Goal: Task Accomplishment & Management: Manage account settings

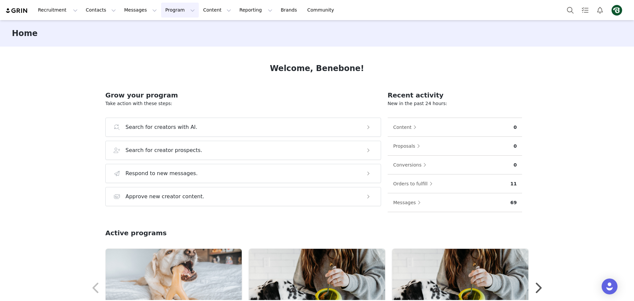
click at [161, 13] on button "Program Program" at bounding box center [180, 10] width 38 height 15
click at [166, 28] on p "Activations" at bounding box center [162, 29] width 25 height 7
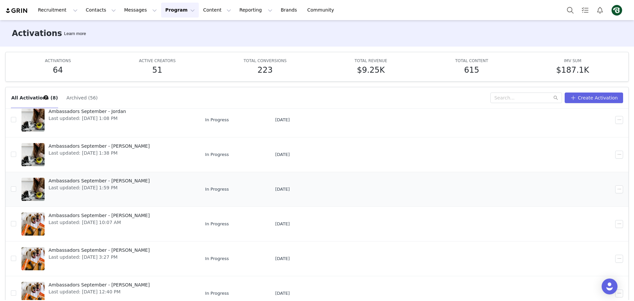
scroll to position [33, 0]
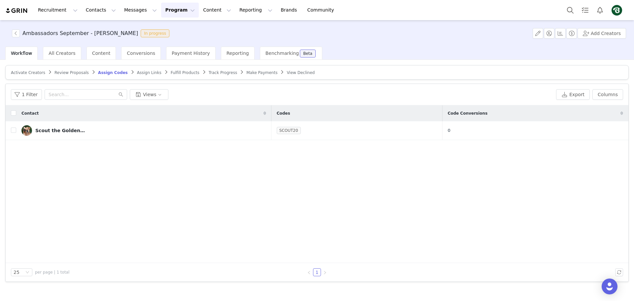
drag, startPoint x: 239, startPoint y: 71, endPoint x: 235, endPoint y: 68, distance: 5.4
click at [246, 71] on span "Make Payments" at bounding box center [261, 72] width 31 height 5
click at [246, 73] on span "Make Payments" at bounding box center [261, 72] width 31 height 5
click at [246, 74] on span "Make Payments" at bounding box center [261, 72] width 31 height 5
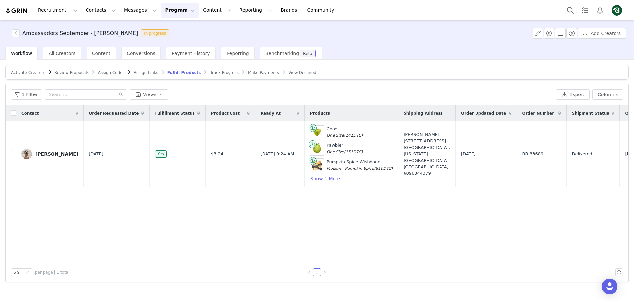
click at [248, 71] on span "Make Payments" at bounding box center [263, 72] width 31 height 5
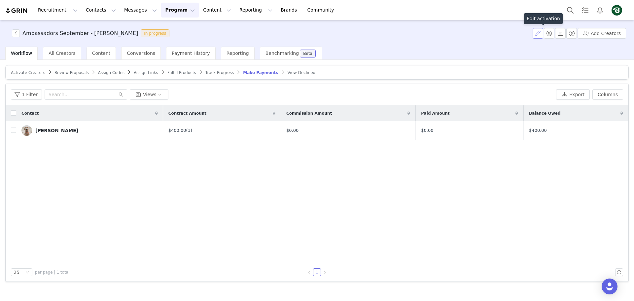
click at [543, 34] on button "button" at bounding box center [538, 33] width 11 height 11
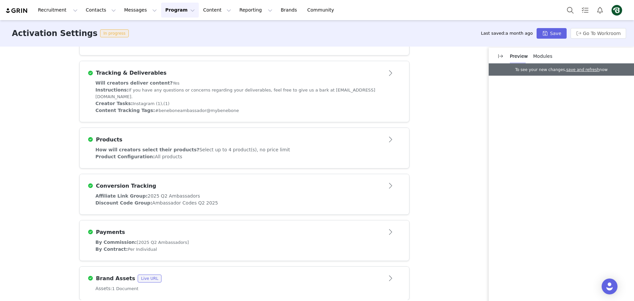
scroll to position [205, 0]
click at [218, 229] on div "Payments" at bounding box center [233, 233] width 292 height 8
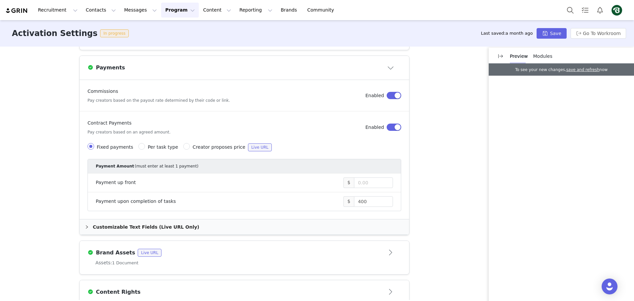
scroll to position [403, 0]
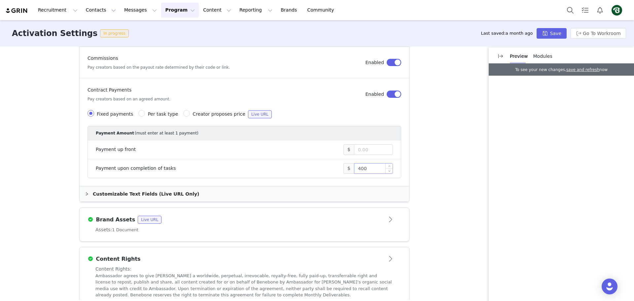
click at [373, 163] on input "400" at bounding box center [373, 168] width 38 height 10
type input "450"
click at [562, 31] on button "Save" at bounding box center [552, 33] width 30 height 11
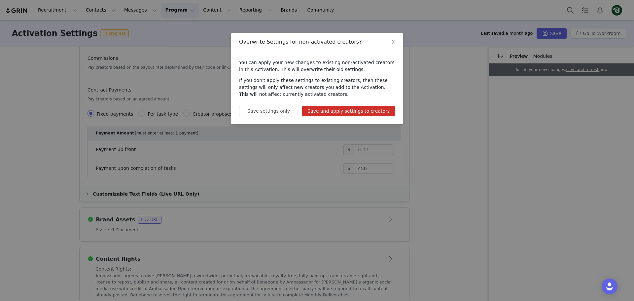
click at [355, 110] on button "Save and apply settings to creators" at bounding box center [348, 111] width 93 height 11
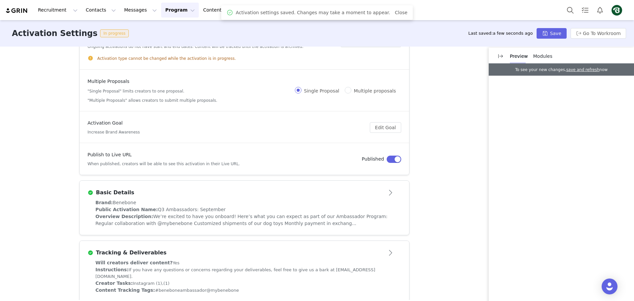
scroll to position [0, 0]
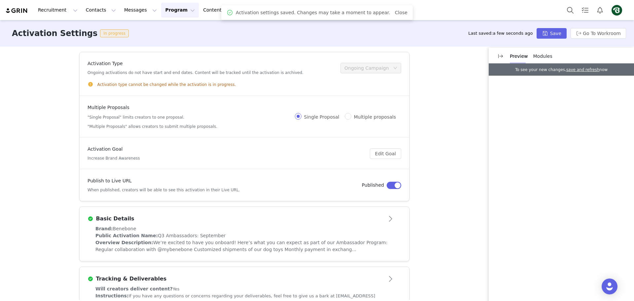
click at [161, 7] on button "Program Program" at bounding box center [180, 10] width 38 height 15
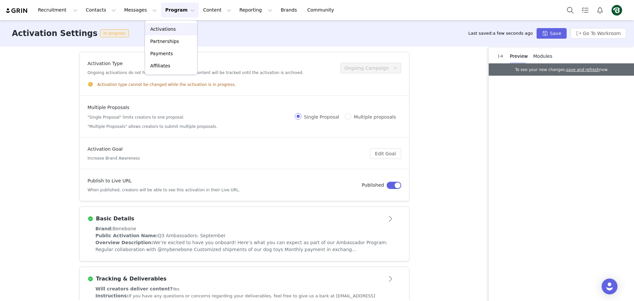
click at [161, 27] on p "Activations" at bounding box center [162, 29] width 25 height 7
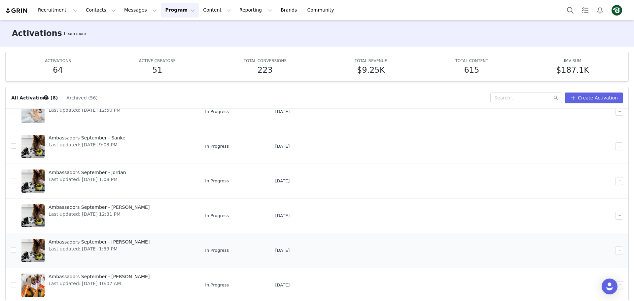
scroll to position [66, 0]
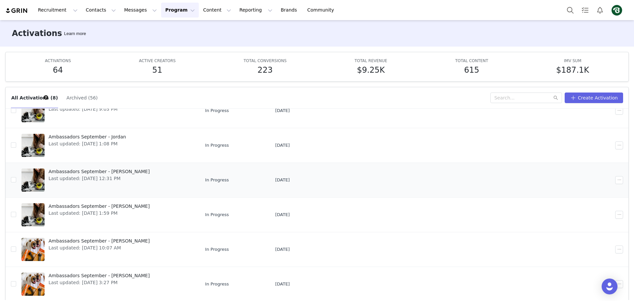
click at [105, 177] on span "Last updated: Sep 30, 2025 12:31 PM" at bounding box center [99, 178] width 101 height 7
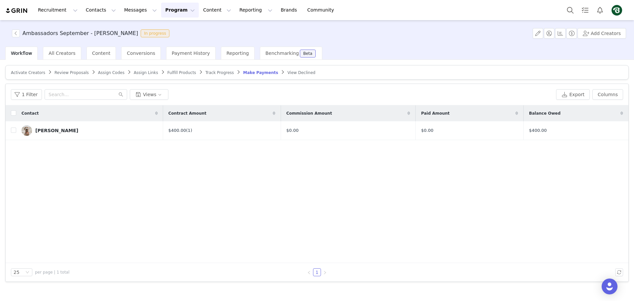
click at [141, 160] on div "Contact Contract Amount Commission Amount Paid Amount Balance Owed Rob Ridarell…" at bounding box center [317, 183] width 623 height 157
click at [246, 74] on span "Make Payments" at bounding box center [261, 72] width 31 height 5
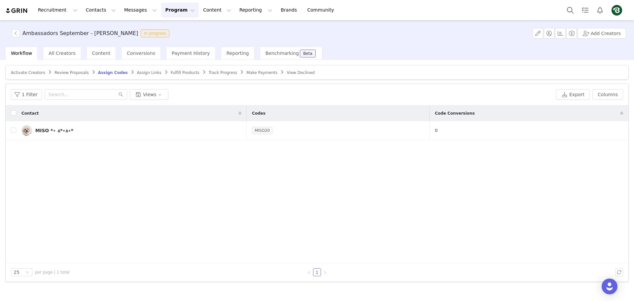
click at [246, 75] on span "Make Payments" at bounding box center [261, 72] width 31 height 5
click at [246, 74] on span "Make Payments" at bounding box center [261, 72] width 31 height 5
click at [235, 76] on article "Activate Creators Review Proposals Assign Codes Assign Links Fulfill Products T…" at bounding box center [316, 72] width 623 height 15
click at [246, 73] on span "Make Payments" at bounding box center [261, 72] width 31 height 5
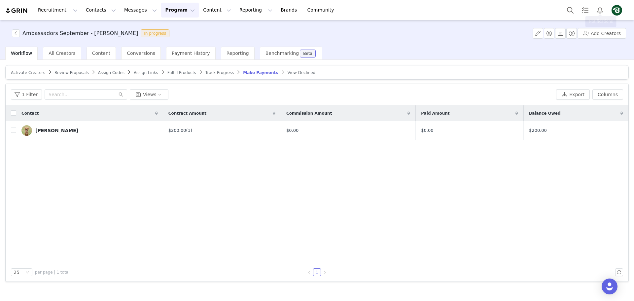
click at [616, 10] on img "Profile" at bounding box center [616, 10] width 11 height 11
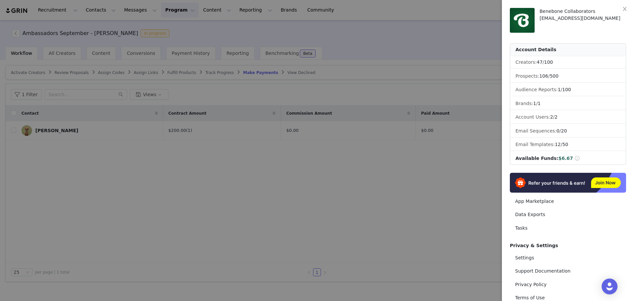
scroll to position [33, 0]
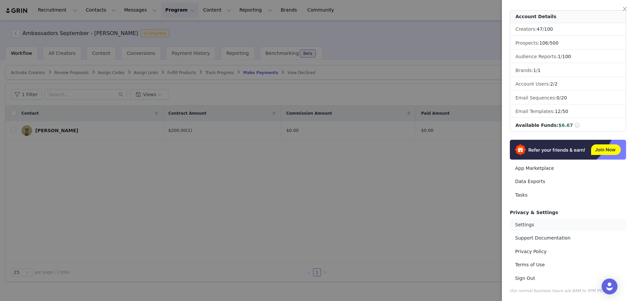
click at [534, 228] on link "Settings" at bounding box center [568, 225] width 116 height 12
select select "America/New_York"
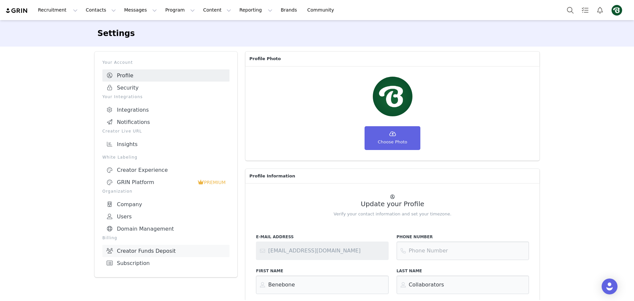
click at [154, 250] on link "Creator Funds Deposit" at bounding box center [165, 251] width 127 height 12
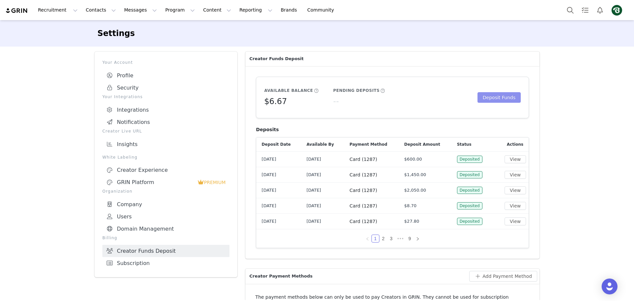
click at [498, 99] on button "Deposit Funds" at bounding box center [498, 97] width 43 height 11
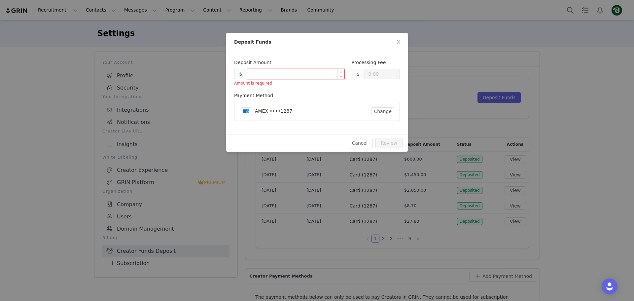
type input "0.30"
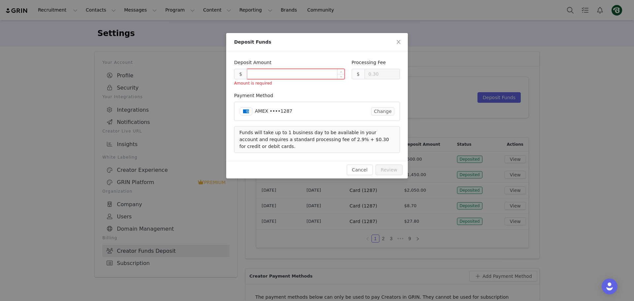
click at [311, 75] on input at bounding box center [295, 74] width 97 height 10
type input "2"
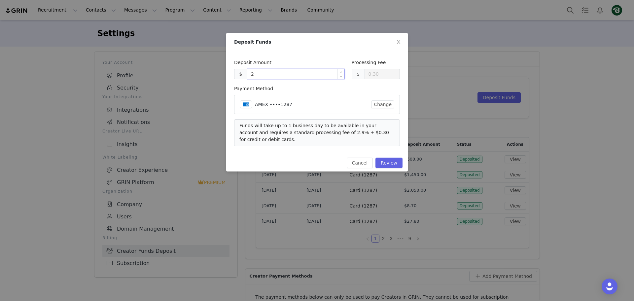
type input "0.36"
type input "204"
type input "0.88"
type input "2043"
type input "59.55"
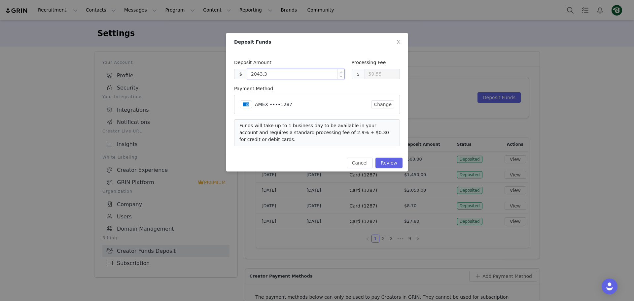
type input "2043.33"
type input "59.56"
type input "2043.33"
click at [320, 58] on div "Deposit Amount $ 2043.33 Processing Fee $ 59.56 Payment Method AMEX ••••1287 Ch…" at bounding box center [317, 102] width 182 height 103
click at [392, 158] on button "Review" at bounding box center [388, 162] width 27 height 11
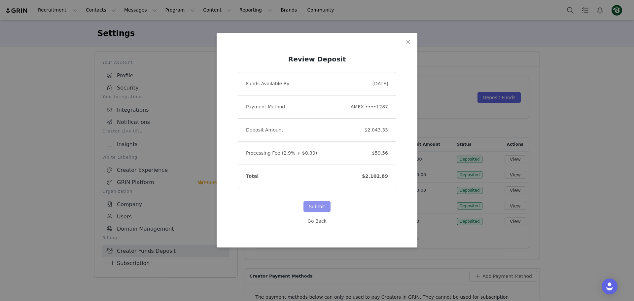
click at [322, 207] on button "Submit" at bounding box center [316, 206] width 27 height 11
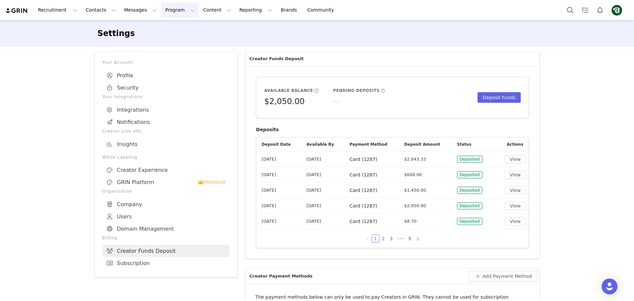
click at [164, 17] on button "Program Program" at bounding box center [180, 10] width 38 height 15
click at [163, 26] on p "Activations" at bounding box center [162, 29] width 25 height 7
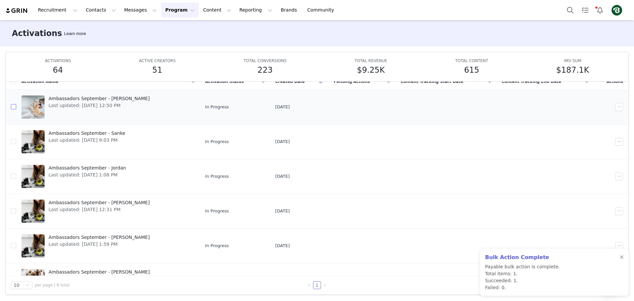
click at [14, 107] on input "checkbox" at bounding box center [13, 106] width 5 height 5
checkbox input "true"
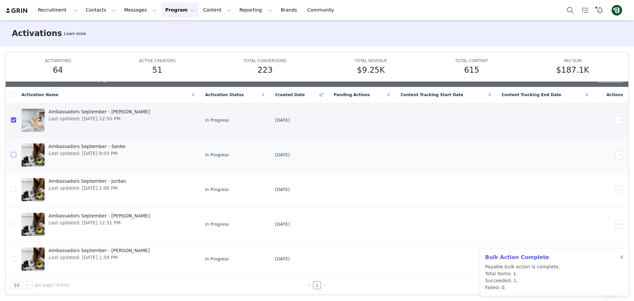
click at [14, 155] on input "checkbox" at bounding box center [13, 154] width 5 height 5
checkbox input "true"
click at [13, 189] on input "checkbox" at bounding box center [13, 189] width 5 height 5
checkbox input "true"
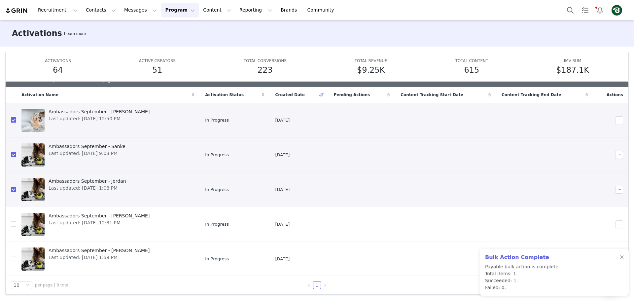
scroll to position [99, 0]
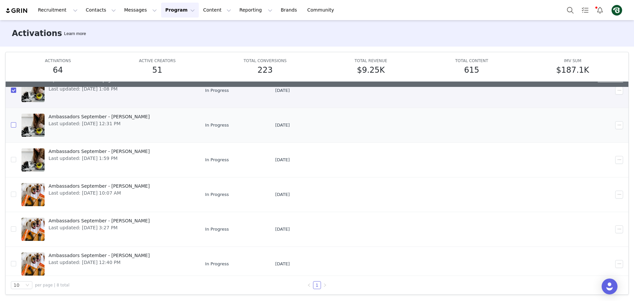
click at [14, 125] on input "checkbox" at bounding box center [13, 124] width 5 height 5
checkbox input "true"
click at [16, 161] on input "checkbox" at bounding box center [13, 159] width 5 height 5
checkbox input "true"
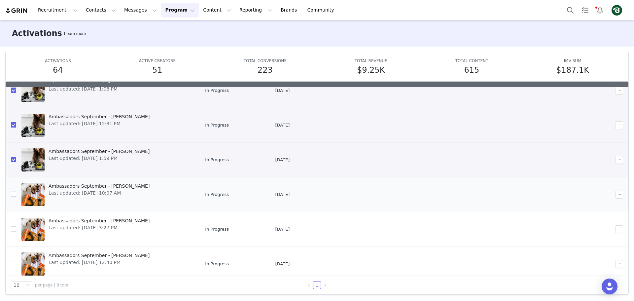
click at [15, 195] on input "checkbox" at bounding box center [13, 194] width 5 height 5
checkbox input "true"
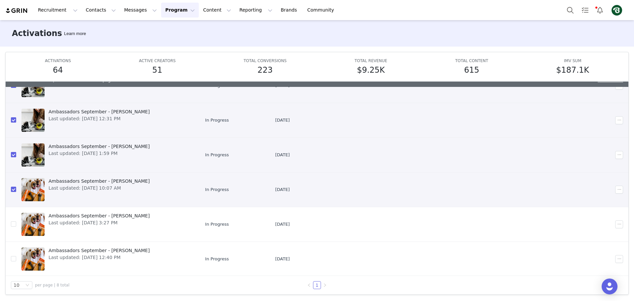
scroll to position [105, 0]
click at [14, 223] on input "checkbox" at bounding box center [13, 223] width 5 height 5
checkbox input "true"
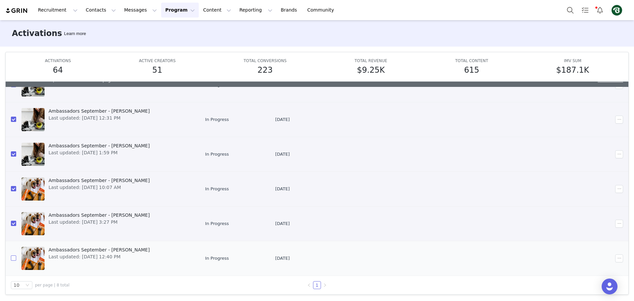
click at [13, 260] on input "checkbox" at bounding box center [13, 257] width 5 height 5
checkbox input "true"
click at [615, 260] on button "button" at bounding box center [619, 258] width 8 height 8
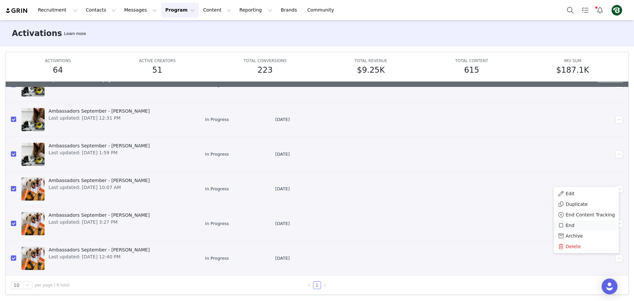
click at [586, 224] on div "End" at bounding box center [586, 225] width 57 height 7
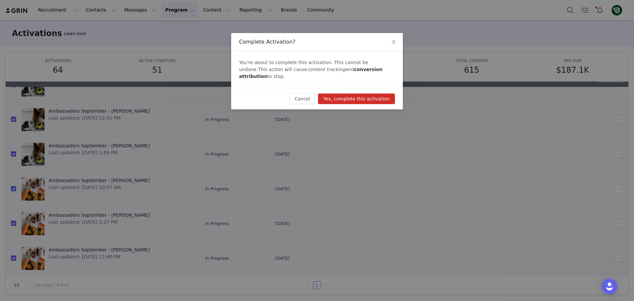
click at [357, 93] on button "Yes, complete this activation" at bounding box center [356, 98] width 77 height 11
checkbox input "false"
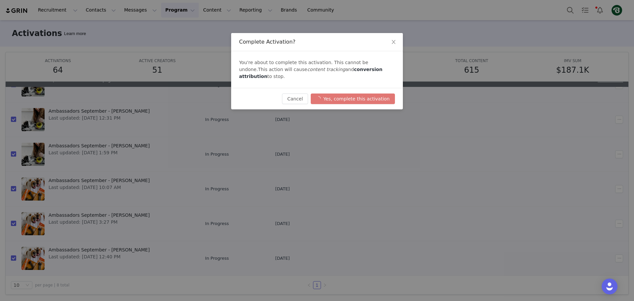
checkbox input "false"
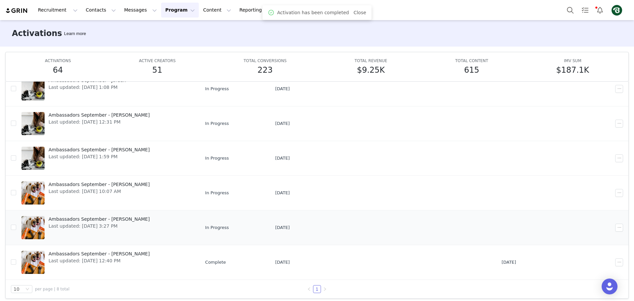
scroll to position [35, 0]
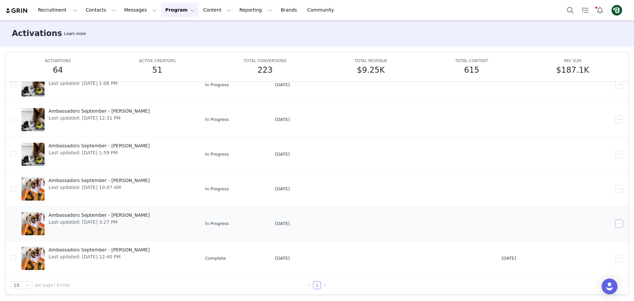
click at [615, 223] on button "button" at bounding box center [619, 224] width 8 height 8
click at [581, 265] on div "End" at bounding box center [586, 266] width 57 height 7
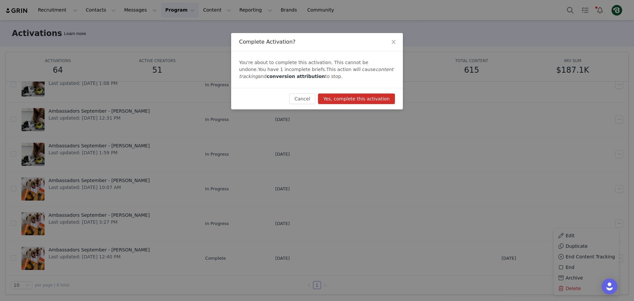
click at [362, 100] on button "Yes, complete this activation" at bounding box center [356, 98] width 77 height 11
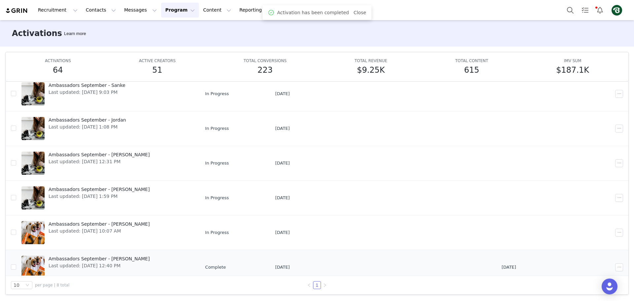
scroll to position [91, 0]
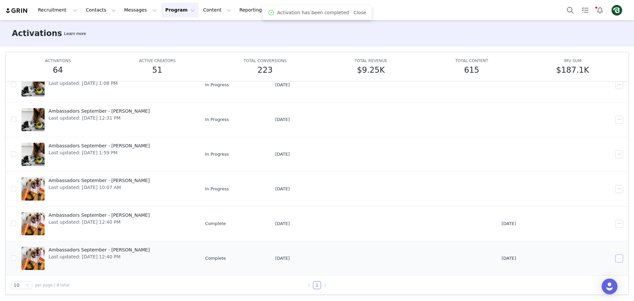
click at [615, 259] on button "button" at bounding box center [619, 258] width 8 height 8
click at [589, 236] on div "Archive" at bounding box center [586, 235] width 57 height 7
click at [615, 258] on button "button" at bounding box center [619, 258] width 8 height 8
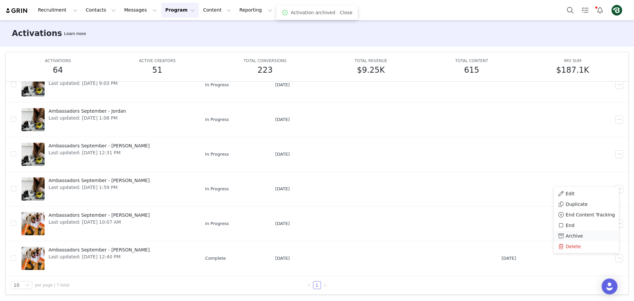
click at [584, 238] on div "Archive" at bounding box center [586, 235] width 57 height 7
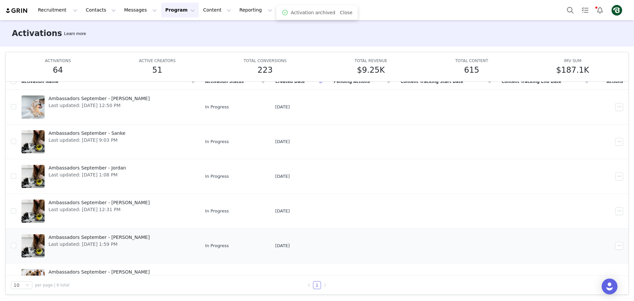
scroll to position [22, 0]
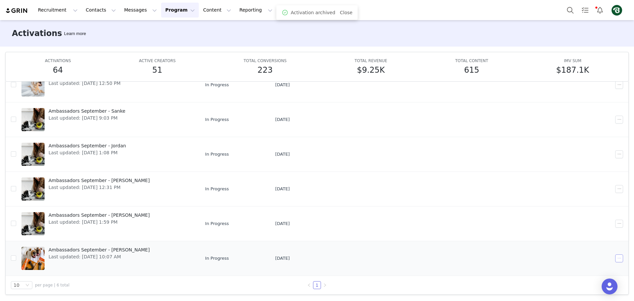
click at [615, 256] on button "button" at bounding box center [619, 258] width 8 height 8
click at [580, 225] on div "End" at bounding box center [586, 225] width 57 height 7
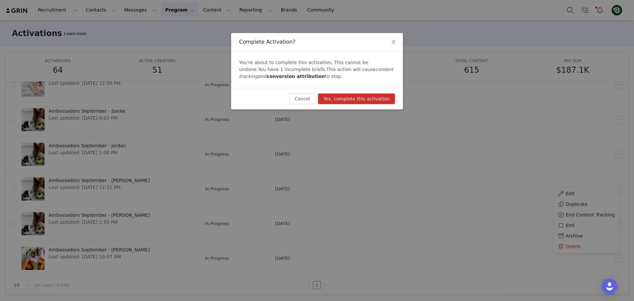
click at [368, 96] on button "Yes, complete this activation" at bounding box center [356, 98] width 77 height 11
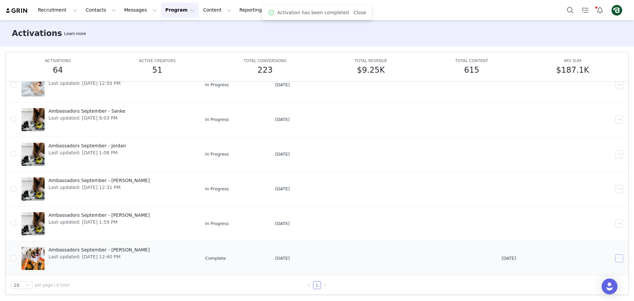
click at [615, 258] on button "button" at bounding box center [619, 258] width 8 height 8
click at [590, 232] on div "Archive" at bounding box center [586, 235] width 57 height 7
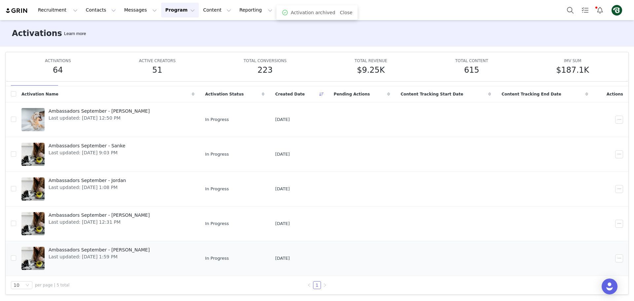
scroll to position [22, 0]
click at [615, 257] on button "button" at bounding box center [619, 258] width 8 height 8
click at [590, 226] on div "End" at bounding box center [591, 225] width 57 height 7
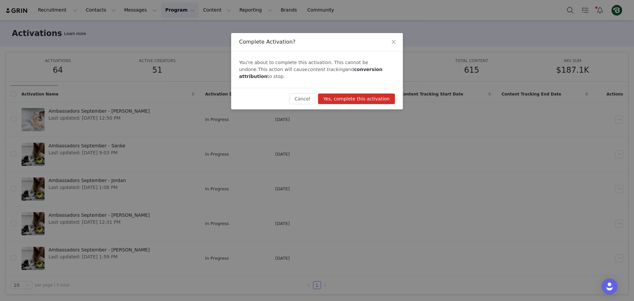
click at [363, 94] on button "Yes, complete this activation" at bounding box center [356, 98] width 77 height 11
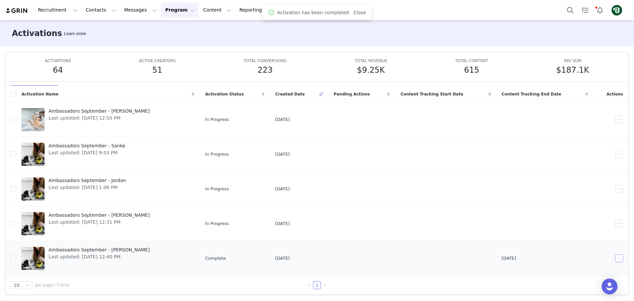
click at [615, 259] on button "button" at bounding box center [619, 258] width 8 height 8
click at [596, 236] on div "Archive" at bounding box center [591, 235] width 57 height 7
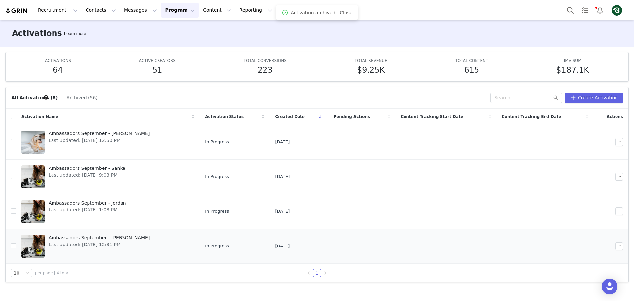
scroll to position [0, 0]
click at [620, 247] on button "button" at bounding box center [619, 246] width 8 height 8
click at [593, 213] on div "End" at bounding box center [596, 212] width 57 height 7
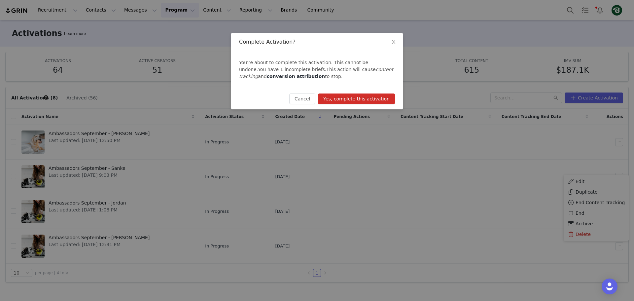
click at [375, 99] on button "Yes, complete this activation" at bounding box center [356, 98] width 77 height 11
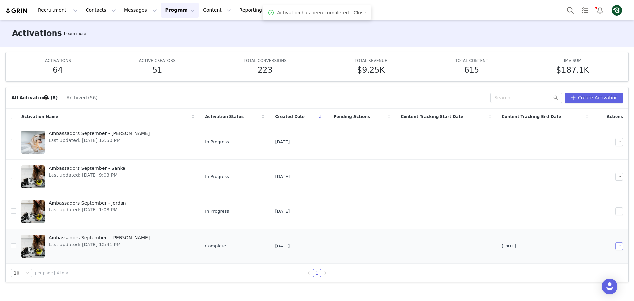
click at [619, 245] on button "button" at bounding box center [619, 246] width 8 height 8
click at [599, 224] on div "Archive" at bounding box center [596, 223] width 57 height 7
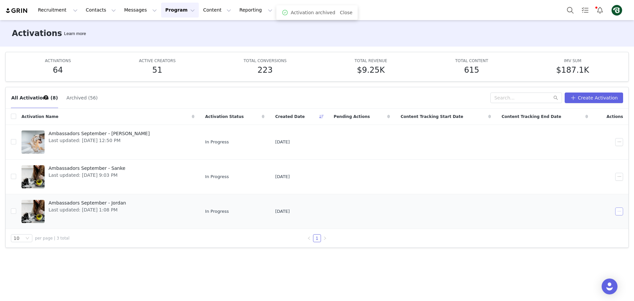
click at [620, 211] on button "button" at bounding box center [619, 211] width 8 height 8
click at [584, 253] on div "End" at bounding box center [596, 254] width 57 height 7
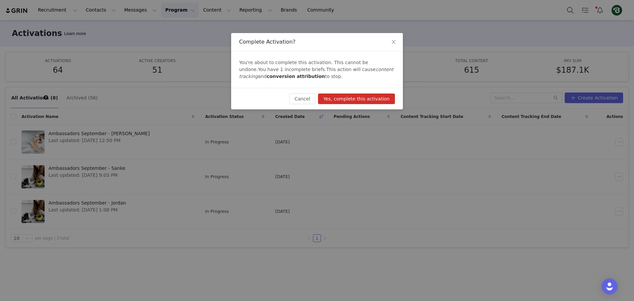
click at [373, 96] on button "Yes, complete this activation" at bounding box center [356, 98] width 77 height 11
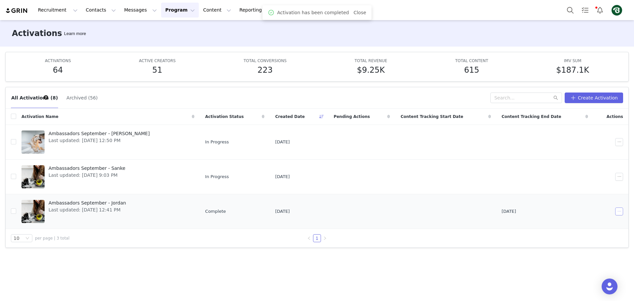
click at [620, 213] on button "button" at bounding box center [619, 211] width 8 height 8
click at [585, 266] on span "Archive" at bounding box center [584, 265] width 17 height 7
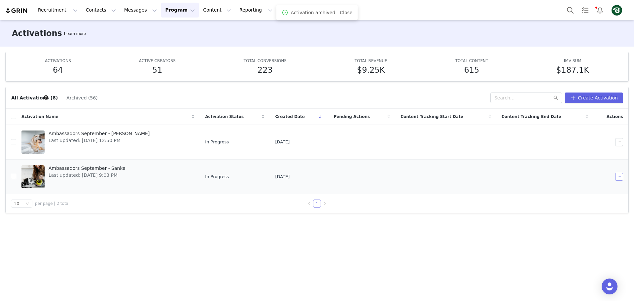
click at [622, 176] on button "button" at bounding box center [619, 177] width 8 height 8
click at [589, 220] on div "End" at bounding box center [596, 220] width 57 height 7
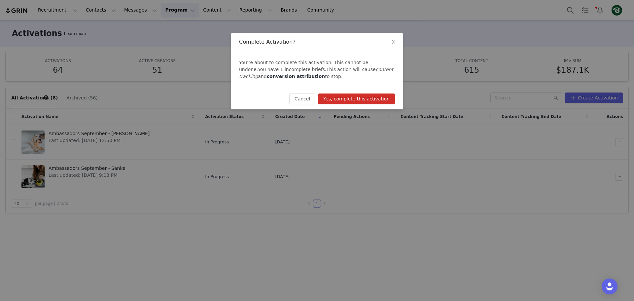
click at [381, 102] on button "Yes, complete this activation" at bounding box center [356, 98] width 77 height 11
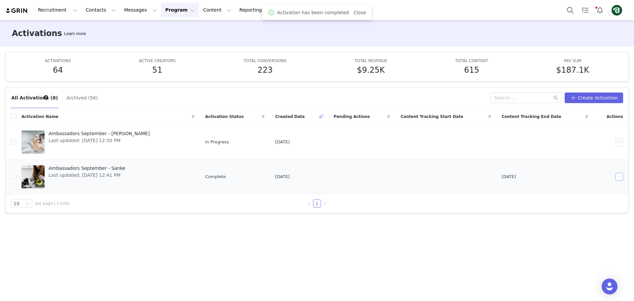
click at [617, 174] on button "button" at bounding box center [619, 177] width 8 height 8
click at [586, 230] on span "Archive" at bounding box center [584, 230] width 17 height 7
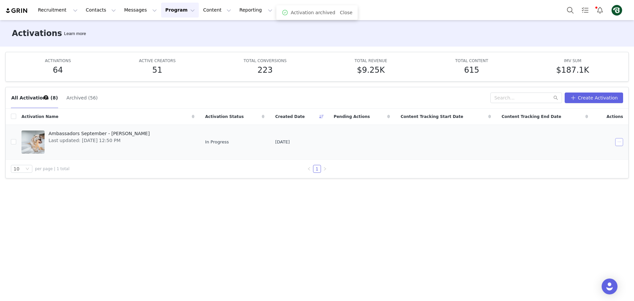
click at [619, 140] on button "button" at bounding box center [619, 142] width 8 height 8
click at [587, 187] on div "End" at bounding box center [596, 185] width 57 height 7
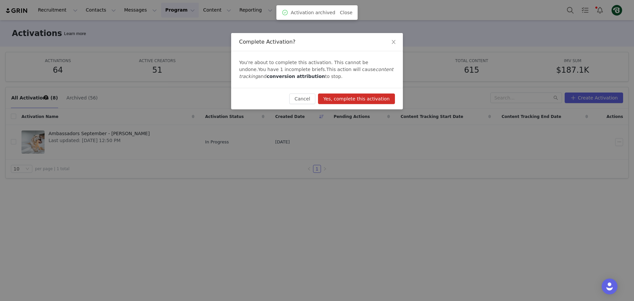
click at [373, 99] on button "Yes, complete this activation" at bounding box center [356, 98] width 77 height 11
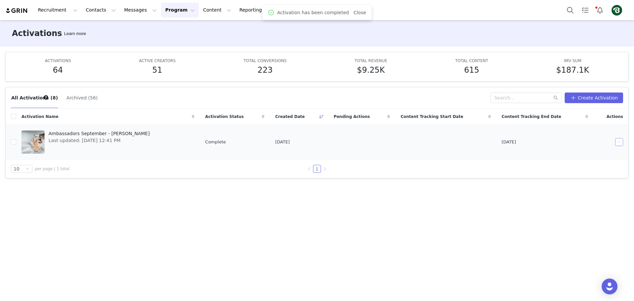
click at [619, 142] on button "button" at bounding box center [619, 142] width 8 height 8
click at [591, 194] on div "Archive" at bounding box center [596, 195] width 57 height 7
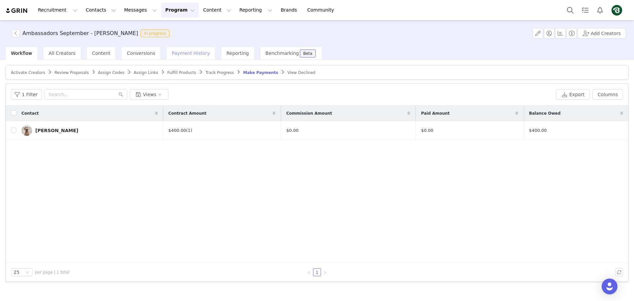
click at [188, 55] on span "Payment History" at bounding box center [191, 53] width 38 height 5
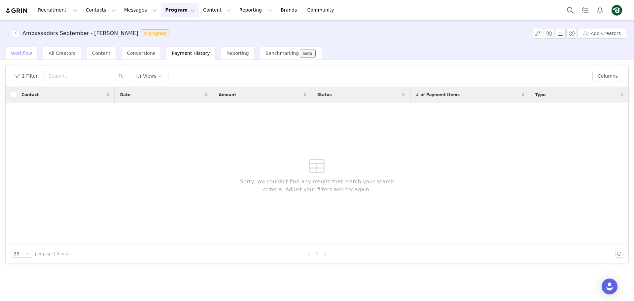
click at [24, 54] on span "Workflow" at bounding box center [21, 53] width 21 height 5
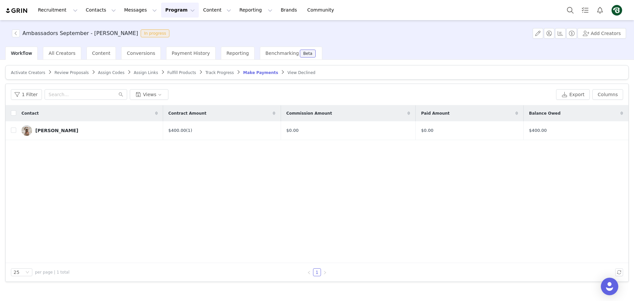
click at [610, 289] on img "Open Intercom Messenger" at bounding box center [609, 286] width 9 height 9
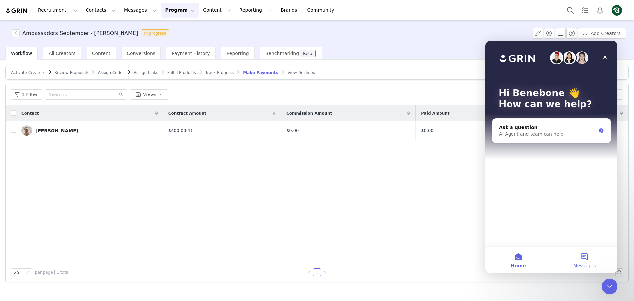
click at [577, 263] on span "Messages" at bounding box center [584, 265] width 23 height 5
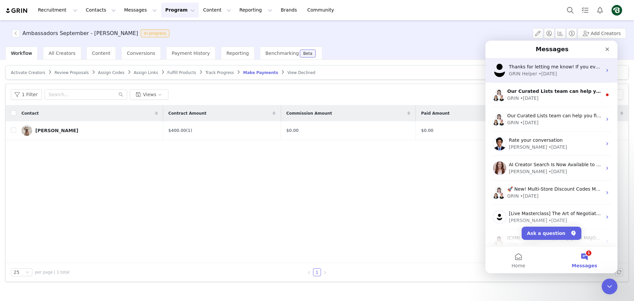
click at [561, 71] on div "GRIN Helper • 4w ago" at bounding box center [555, 73] width 93 height 7
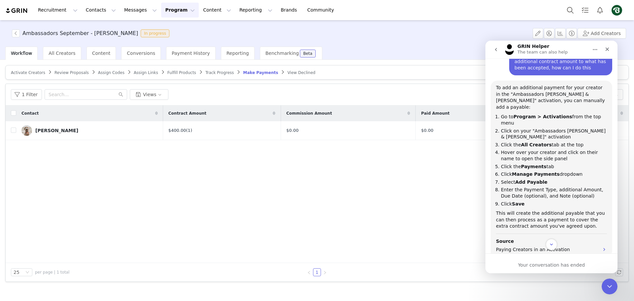
scroll to position [124, 0]
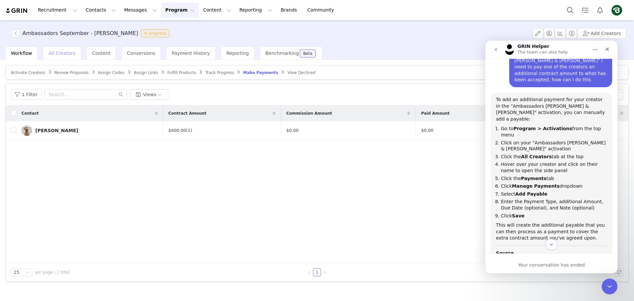
click at [69, 49] on div "All Creators" at bounding box center [62, 53] width 38 height 13
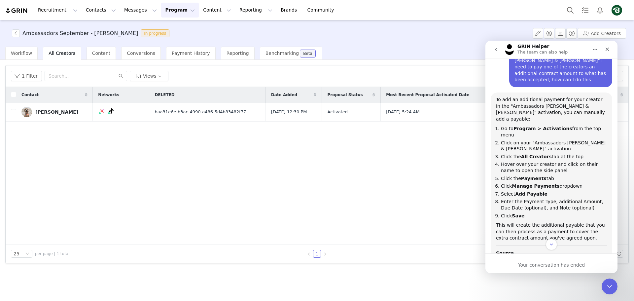
click at [417, 150] on div "Contact Networks DELETED Date Added Proposal Status Most Recent Proposal Activa…" at bounding box center [317, 165] width 623 height 157
click at [607, 281] on icon "Close Intercom Messenger" at bounding box center [609, 285] width 8 height 8
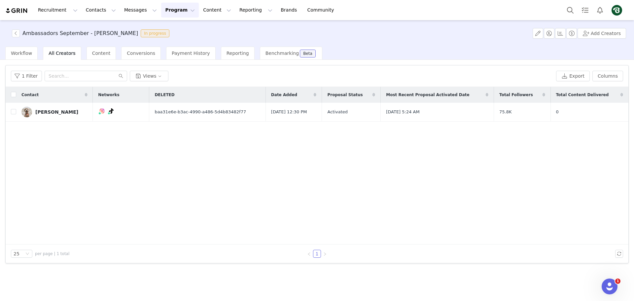
scroll to position [223, 0]
click at [14, 112] on input "checkbox" at bounding box center [13, 111] width 5 height 5
checkbox input "true"
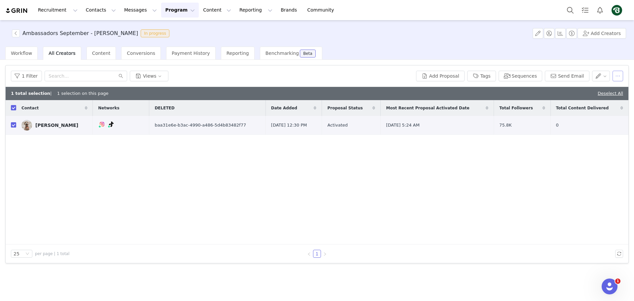
click at [619, 78] on button "button" at bounding box center [617, 76] width 11 height 11
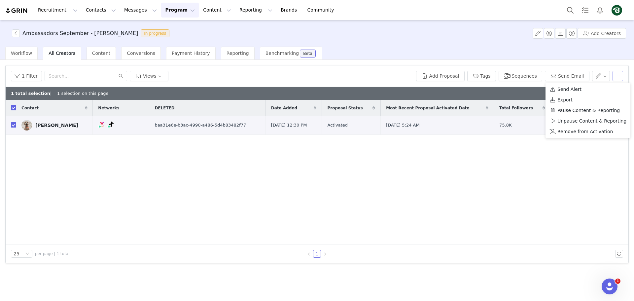
click at [620, 78] on button "button" at bounding box center [617, 76] width 11 height 11
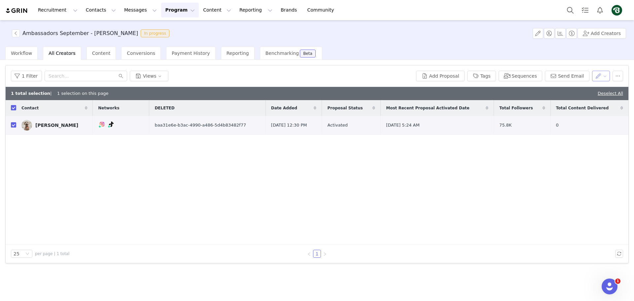
click at [607, 74] on button "button" at bounding box center [601, 76] width 18 height 11
click at [613, 281] on div "Open Intercom Messenger" at bounding box center [609, 285] width 22 height 22
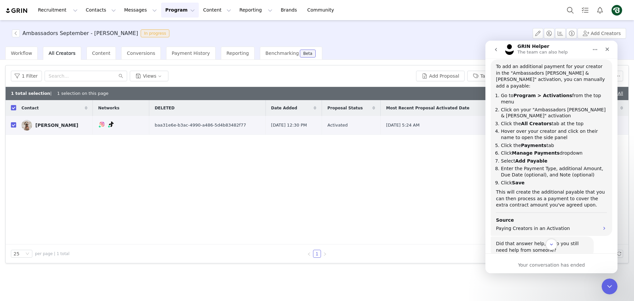
scroll to position [124, 0]
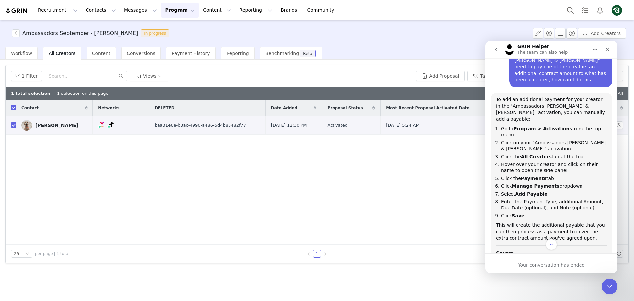
click at [38, 125] on div "Rob Ridarelli" at bounding box center [56, 124] width 43 height 5
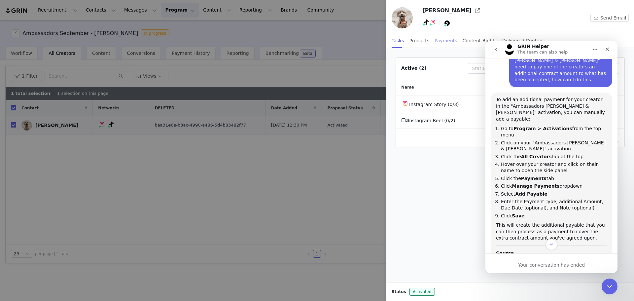
click at [444, 43] on div "Payments" at bounding box center [446, 40] width 23 height 15
click at [616, 286] on html at bounding box center [609, 285] width 16 height 16
click at [608, 287] on icon "Close Intercom Messenger" at bounding box center [609, 285] width 8 height 8
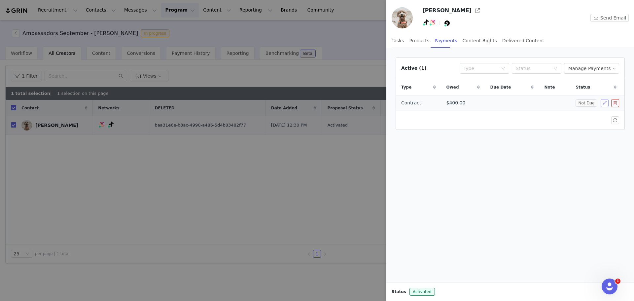
click at [603, 103] on button "button" at bounding box center [605, 103] width 8 height 8
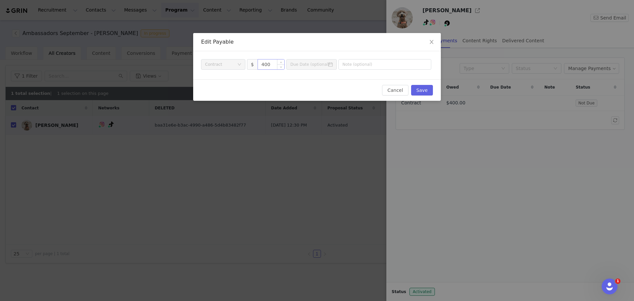
click at [271, 64] on input "400" at bounding box center [271, 64] width 27 height 10
type input "450"
click at [428, 90] on button "Save" at bounding box center [422, 90] width 22 height 11
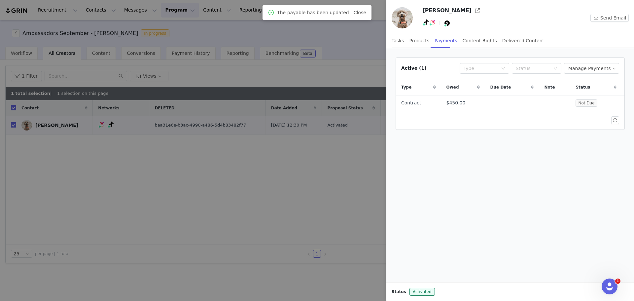
click at [342, 193] on div at bounding box center [317, 150] width 634 height 301
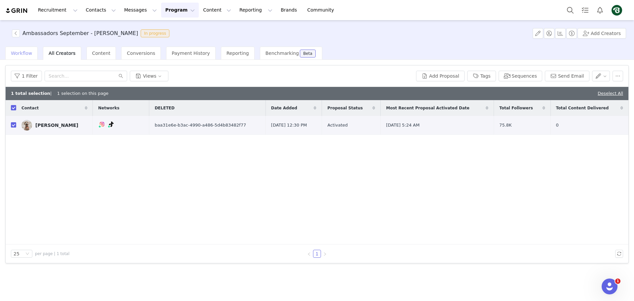
click at [16, 51] on span "Workflow" at bounding box center [21, 53] width 21 height 5
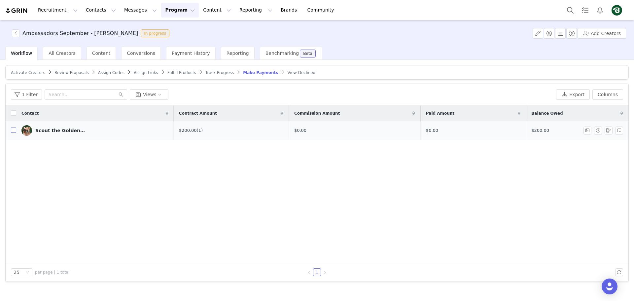
click at [14, 131] on input "checkbox" at bounding box center [13, 129] width 5 height 5
checkbox input "true"
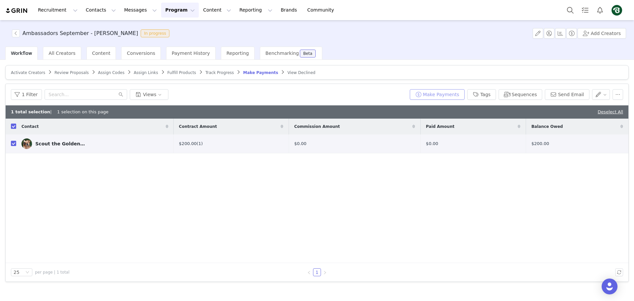
click at [457, 97] on button "Make Payments" at bounding box center [437, 94] width 55 height 11
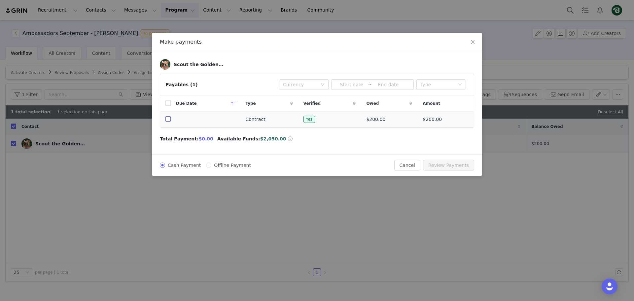
click at [166, 121] on input "checkbox" at bounding box center [167, 118] width 5 height 5
checkbox input "true"
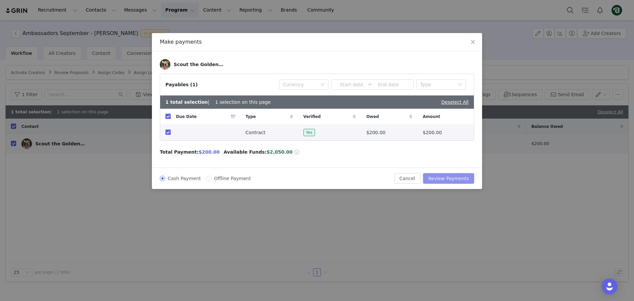
click at [452, 176] on button "Review Payments" at bounding box center [448, 178] width 51 height 11
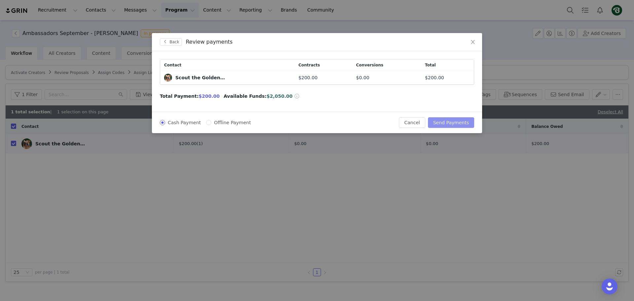
click at [453, 125] on button "Send Payments" at bounding box center [451, 122] width 46 height 11
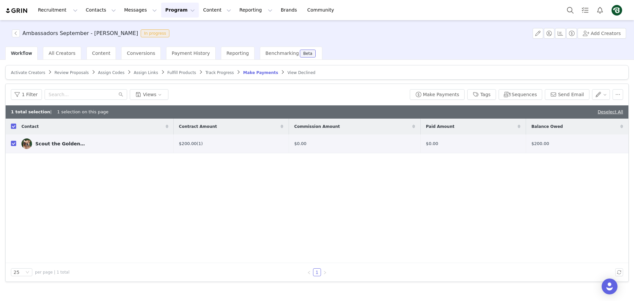
click at [365, 204] on div "Contact Contract Amount Commission Amount Paid Amount Balance Owed Scout the Go…" at bounding box center [317, 191] width 623 height 144
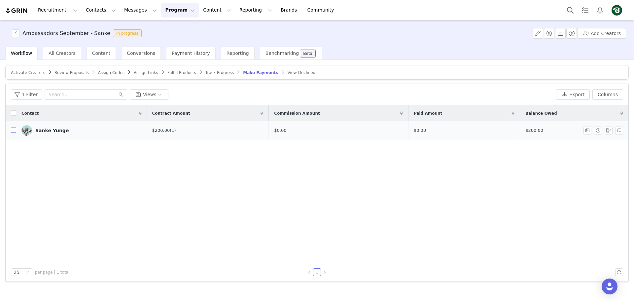
click at [13, 129] on input "checkbox" at bounding box center [13, 129] width 5 height 5
checkbox input "true"
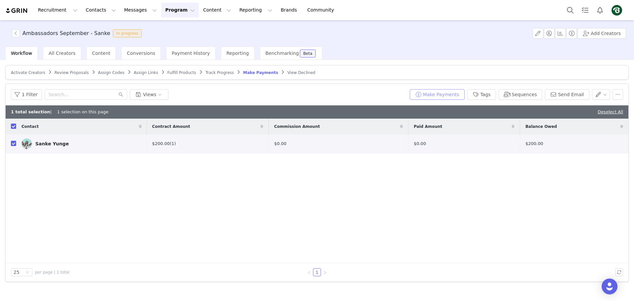
click at [435, 94] on button "Make Payments" at bounding box center [437, 94] width 55 height 11
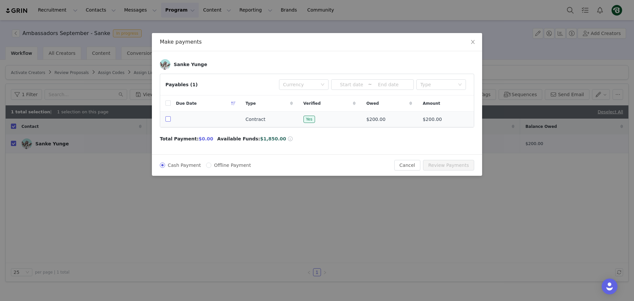
click at [169, 122] on input "checkbox" at bounding box center [167, 118] width 5 height 5
checkbox input "true"
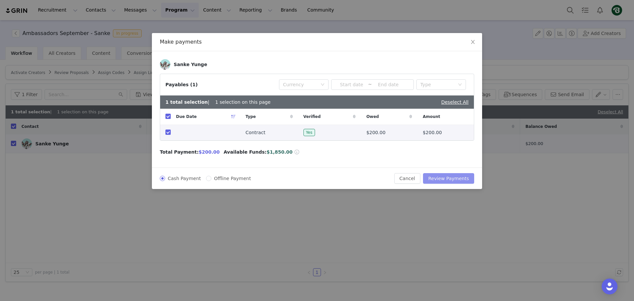
click at [455, 174] on button "Review Payments" at bounding box center [448, 178] width 51 height 11
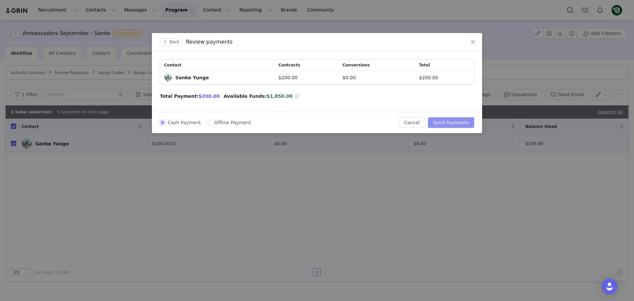
click at [459, 122] on button "Send Payments" at bounding box center [451, 122] width 46 height 11
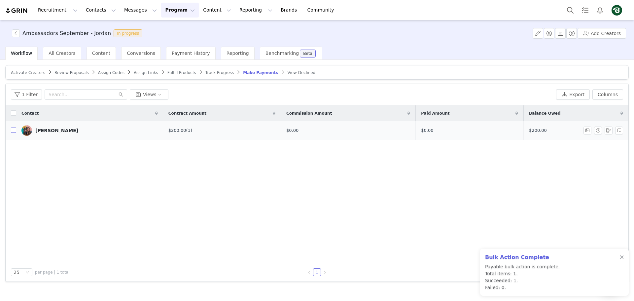
click at [13, 131] on input "checkbox" at bounding box center [13, 129] width 5 height 5
checkbox input "true"
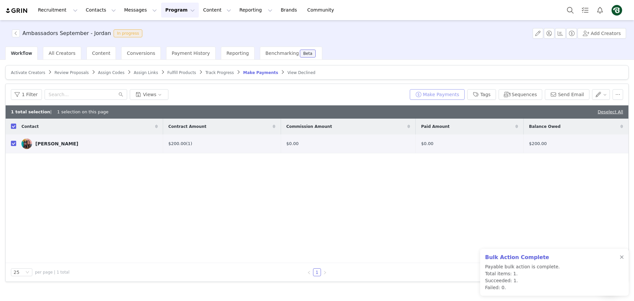
click at [451, 90] on button "Make Payments" at bounding box center [437, 94] width 55 height 11
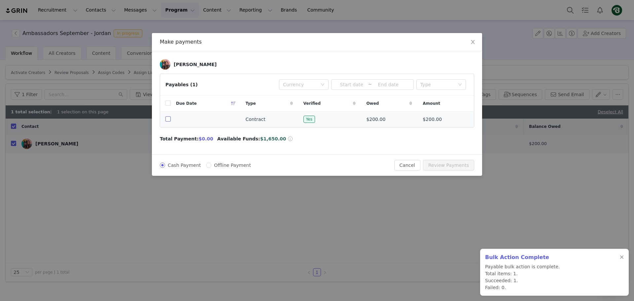
click at [169, 120] on input "checkbox" at bounding box center [167, 118] width 5 height 5
checkbox input "true"
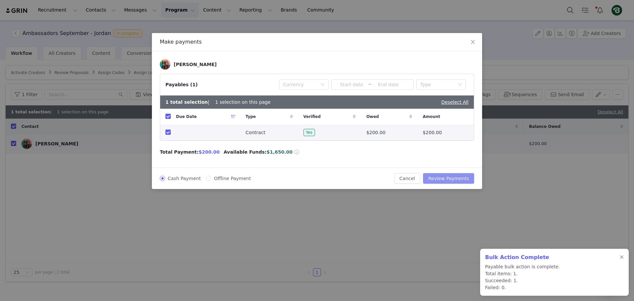
click at [445, 178] on button "Review Payments" at bounding box center [448, 178] width 51 height 11
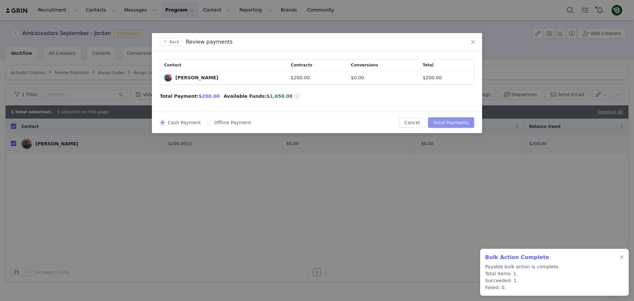
click at [451, 124] on button "Send Payments" at bounding box center [451, 122] width 46 height 11
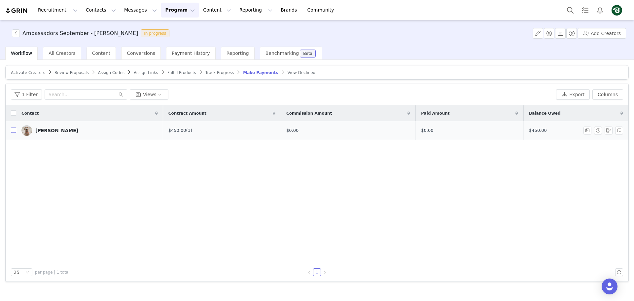
click at [13, 130] on input "checkbox" at bounding box center [13, 129] width 5 height 5
checkbox input "true"
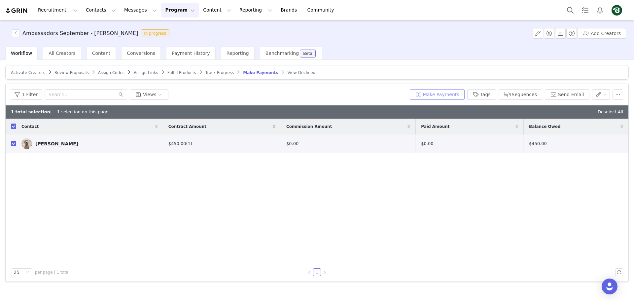
click at [446, 94] on button "Make Payments" at bounding box center [437, 94] width 55 height 11
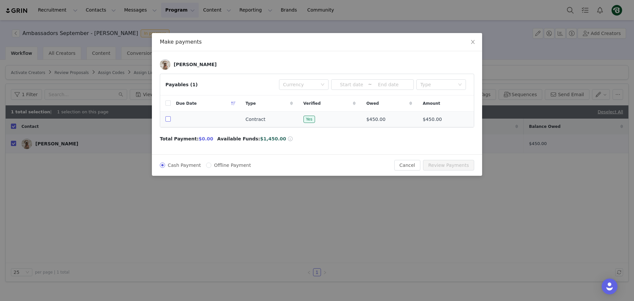
click at [168, 121] on input "checkbox" at bounding box center [167, 118] width 5 height 5
checkbox input "true"
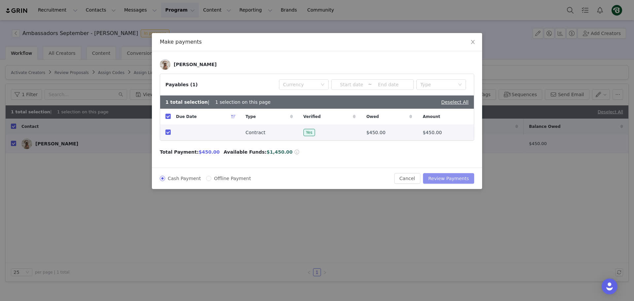
click at [449, 178] on button "Review Payments" at bounding box center [448, 178] width 51 height 11
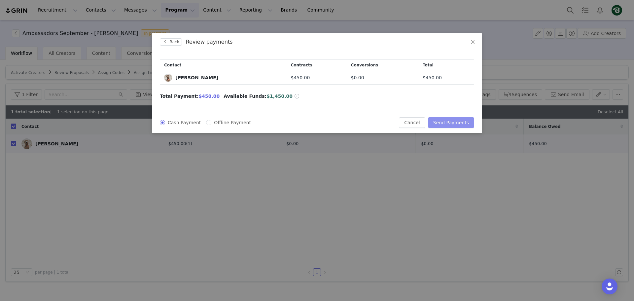
click at [454, 120] on button "Send Payments" at bounding box center [451, 122] width 46 height 11
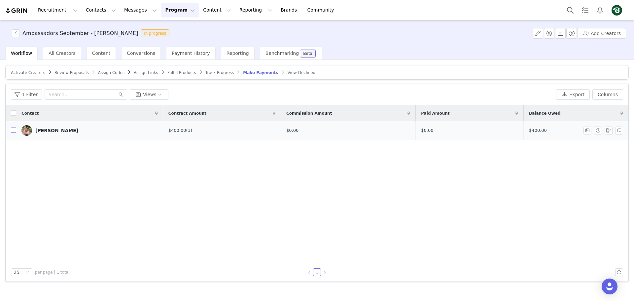
click at [14, 130] on input "checkbox" at bounding box center [13, 129] width 5 height 5
checkbox input "true"
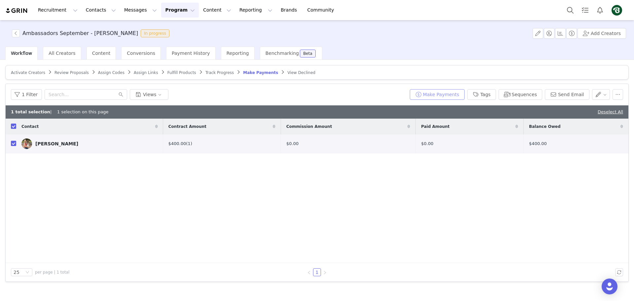
click at [451, 97] on button "Make Payments" at bounding box center [437, 94] width 55 height 11
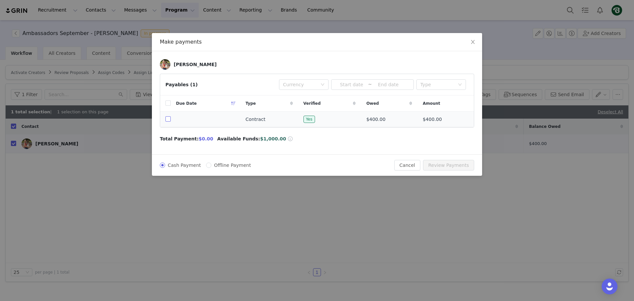
click at [169, 121] on input "checkbox" at bounding box center [167, 118] width 5 height 5
checkbox input "true"
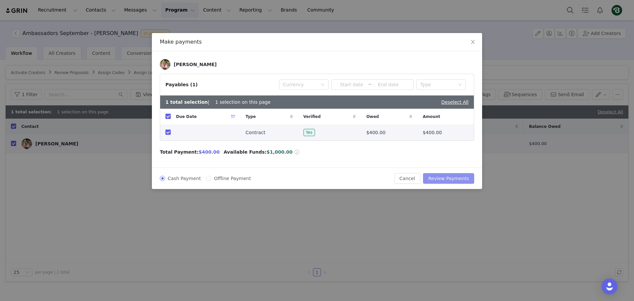
click at [447, 178] on button "Review Payments" at bounding box center [448, 178] width 51 height 11
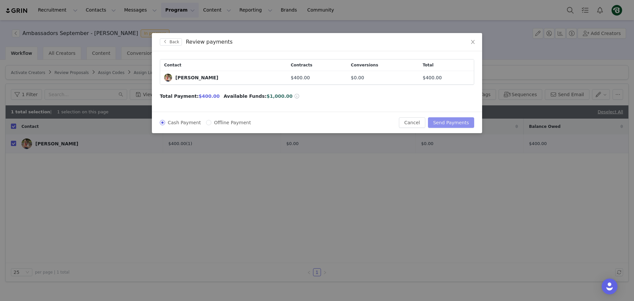
click at [455, 120] on button "Send Payments" at bounding box center [451, 122] width 46 height 11
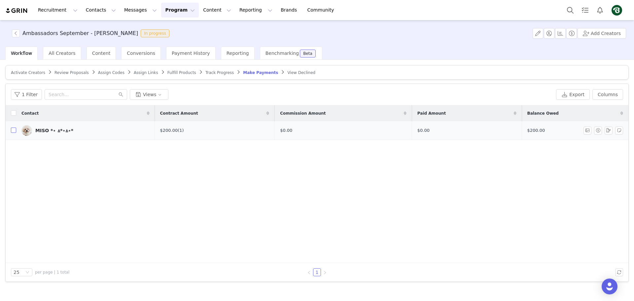
click at [14, 132] on input "checkbox" at bounding box center [13, 129] width 5 height 5
checkbox input "true"
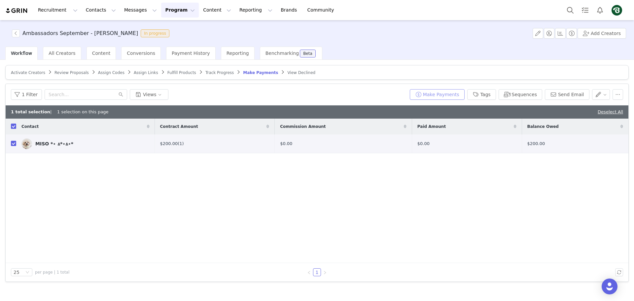
click at [449, 95] on button "Make Payments" at bounding box center [437, 94] width 55 height 11
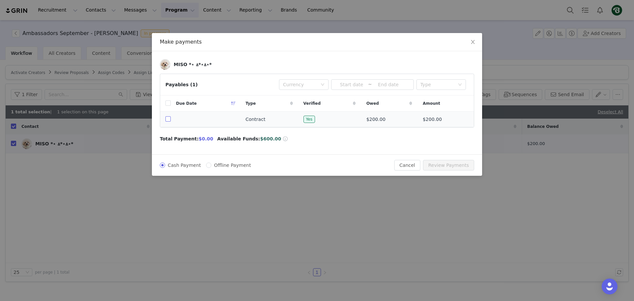
click at [168, 120] on input "checkbox" at bounding box center [167, 118] width 5 height 5
checkbox input "true"
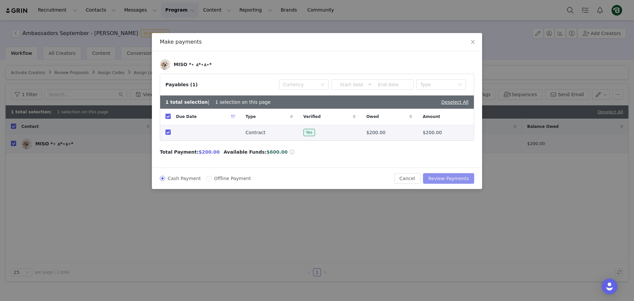
click at [451, 179] on button "Review Payments" at bounding box center [448, 178] width 51 height 11
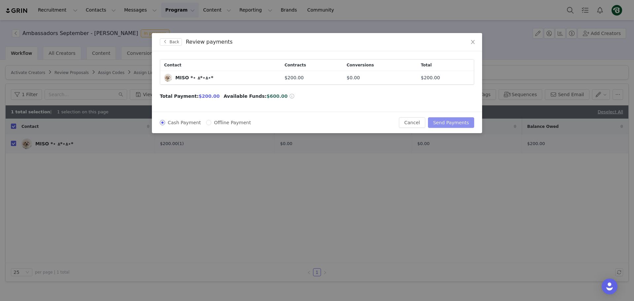
click at [464, 126] on button "Send Payments" at bounding box center [451, 122] width 46 height 11
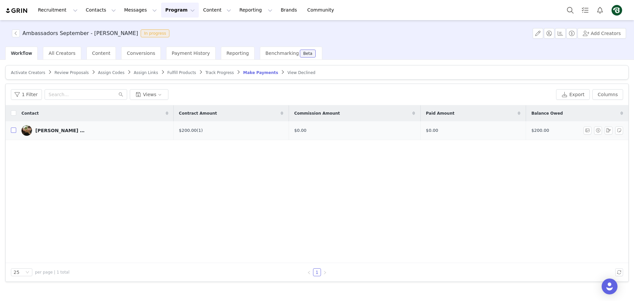
click at [13, 131] on input "checkbox" at bounding box center [13, 129] width 5 height 5
checkbox input "true"
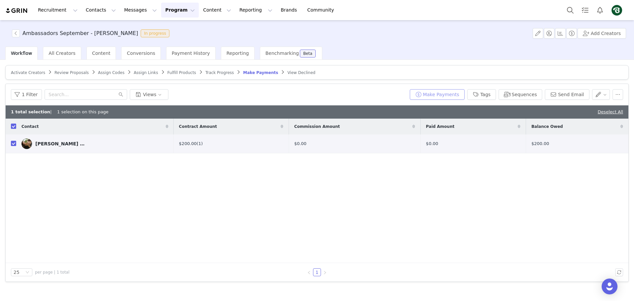
click at [453, 95] on button "Make Payments" at bounding box center [437, 94] width 55 height 11
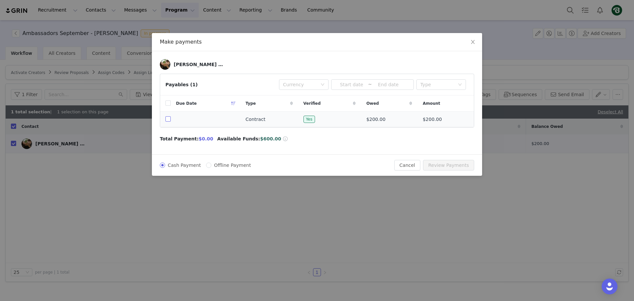
click at [168, 122] on input "checkbox" at bounding box center [167, 118] width 5 height 5
checkbox input "true"
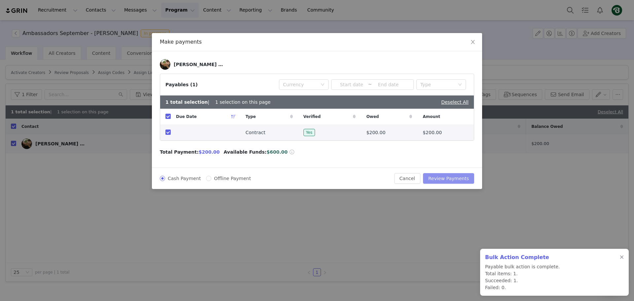
click at [450, 177] on button "Review Payments" at bounding box center [448, 178] width 51 height 11
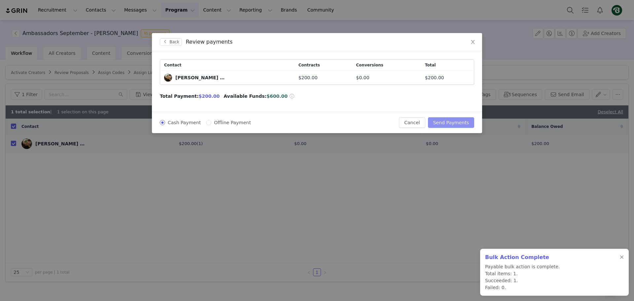
click at [454, 124] on button "Send Payments" at bounding box center [451, 122] width 46 height 11
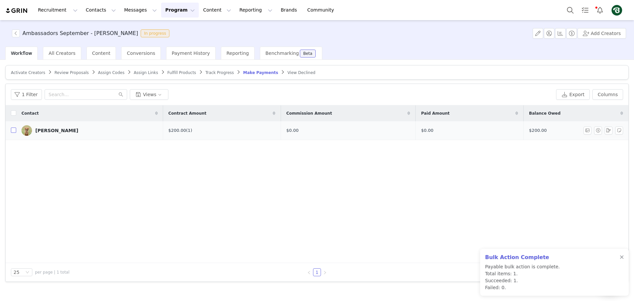
drag, startPoint x: 11, startPoint y: 130, endPoint x: 52, endPoint y: 136, distance: 41.7
click at [12, 130] on input "checkbox" at bounding box center [13, 129] width 5 height 5
checkbox input "true"
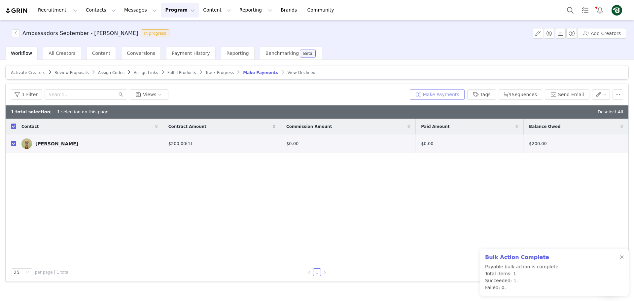
click at [436, 93] on button "Make Payments" at bounding box center [437, 94] width 55 height 11
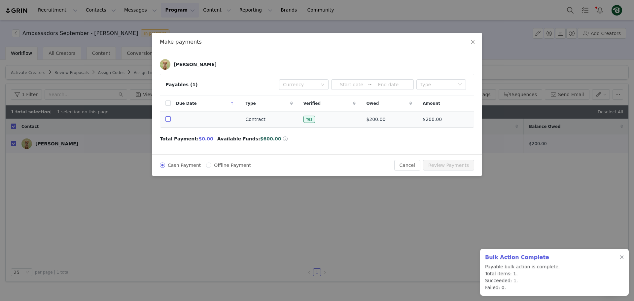
click at [168, 118] on input "checkbox" at bounding box center [167, 118] width 5 height 5
checkbox input "true"
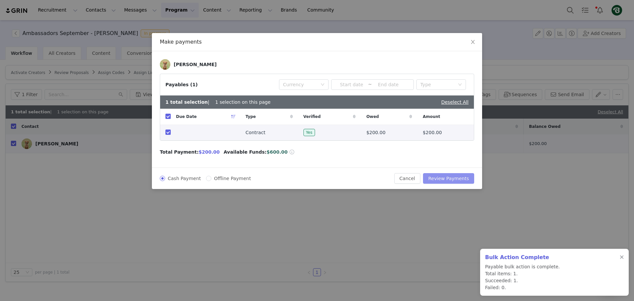
click at [449, 177] on button "Review Payments" at bounding box center [448, 178] width 51 height 11
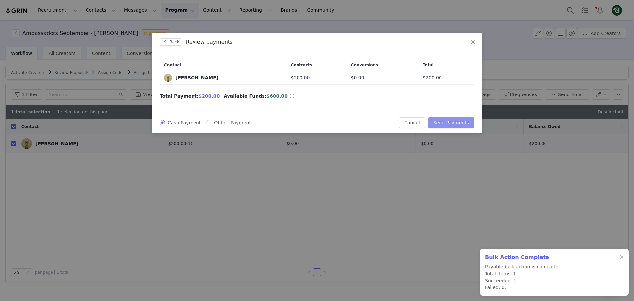
click at [452, 120] on button "Send Payments" at bounding box center [451, 122] width 46 height 11
